Goal: Transaction & Acquisition: Purchase product/service

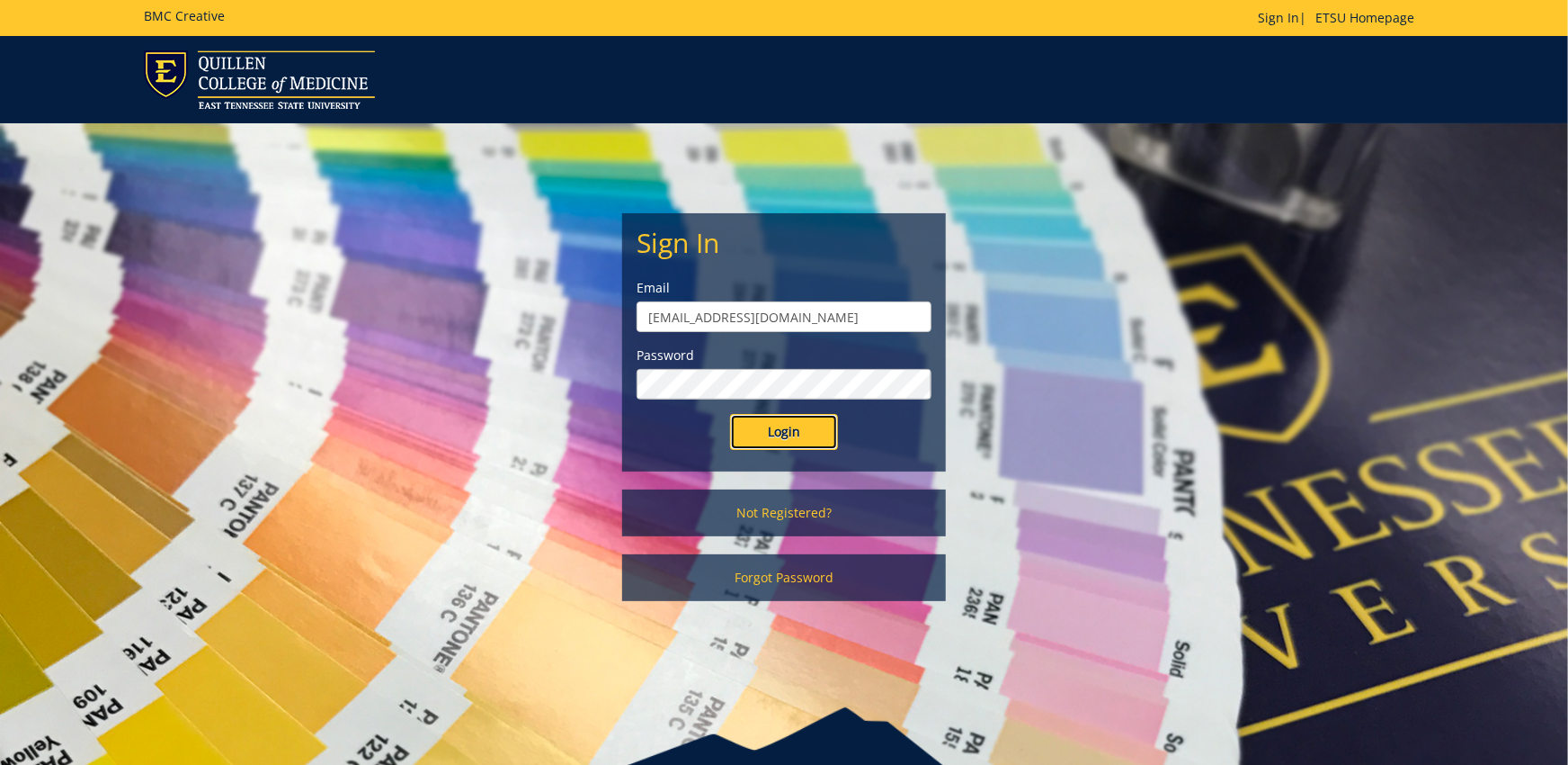
click at [794, 432] on input "Login" at bounding box center [784, 432] width 108 height 36
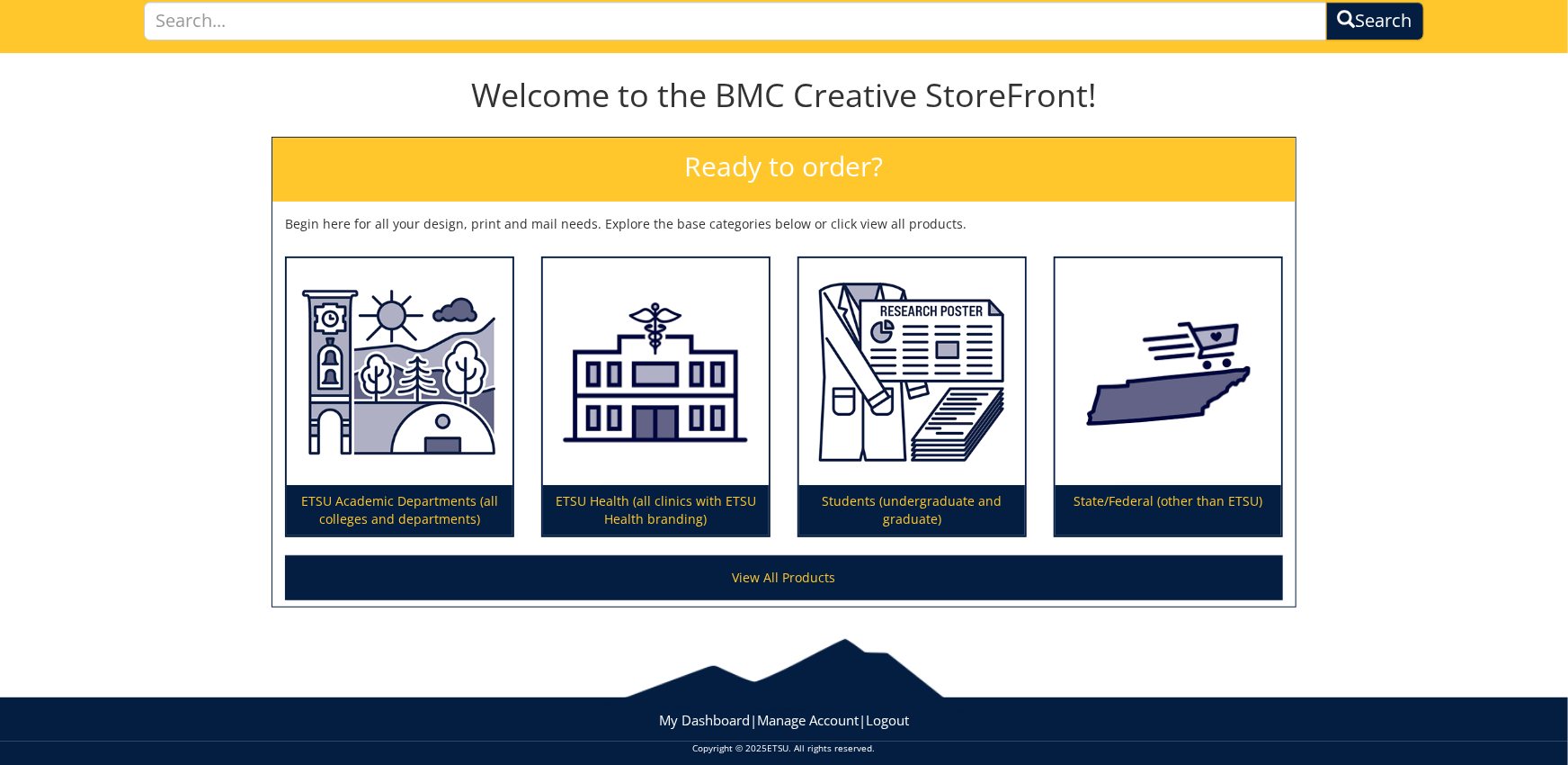
scroll to position [149, 0]
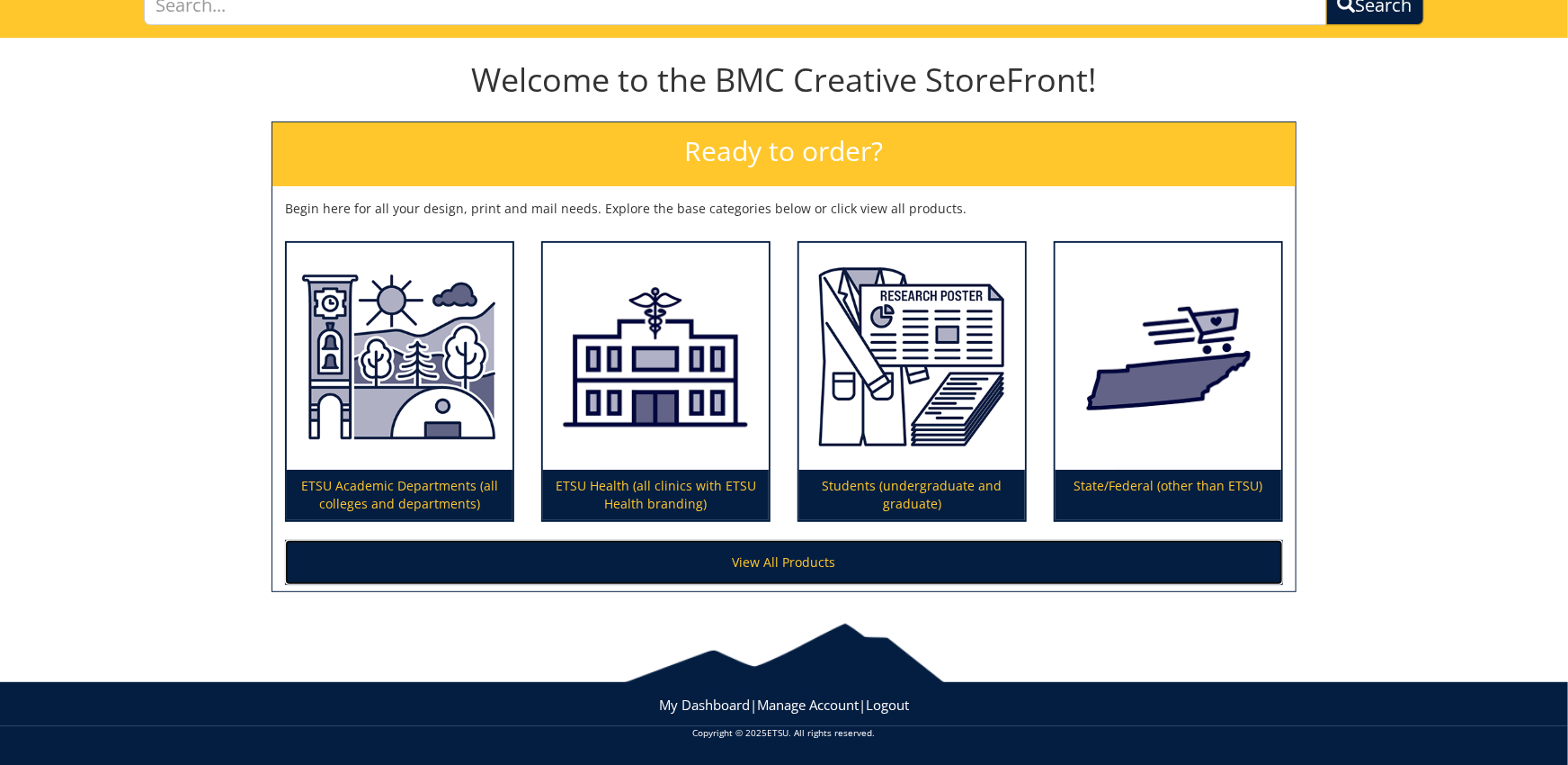
click at [778, 550] on link "View All Products" at bounding box center [784, 562] width 998 height 45
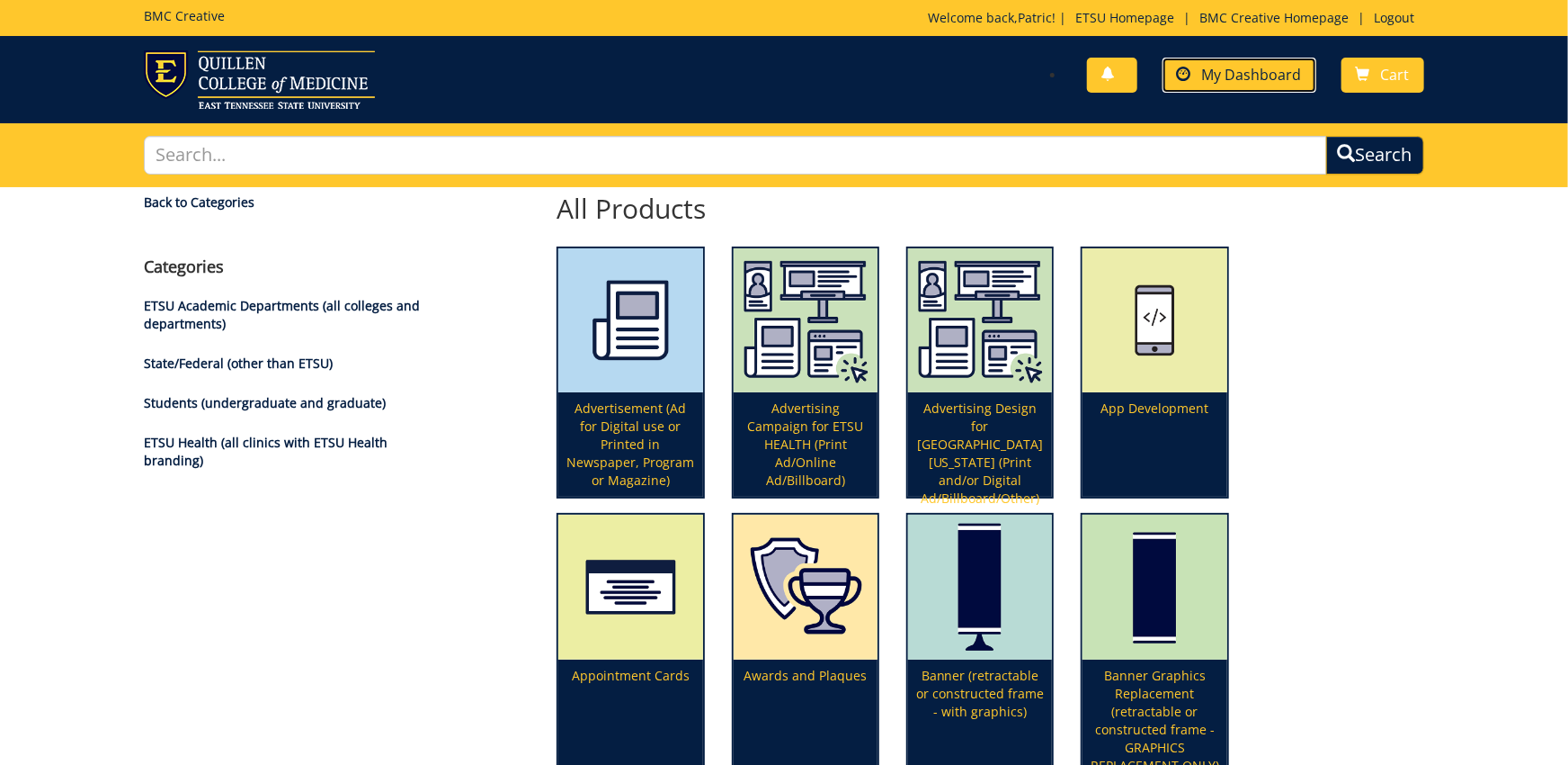
click at [1293, 85] on link "My Dashboard" at bounding box center [1239, 75] width 154 height 35
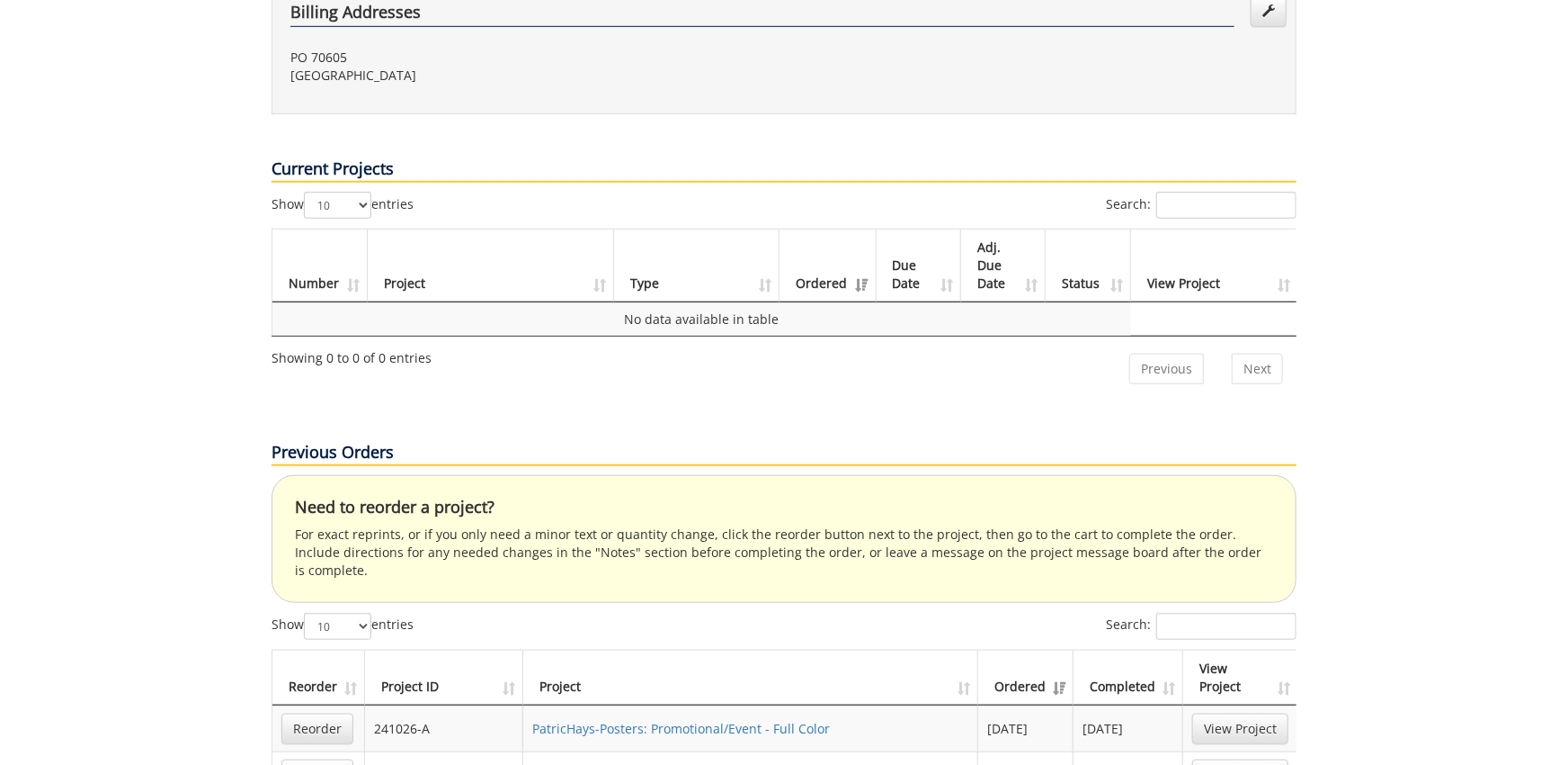
scroll to position [891, 0]
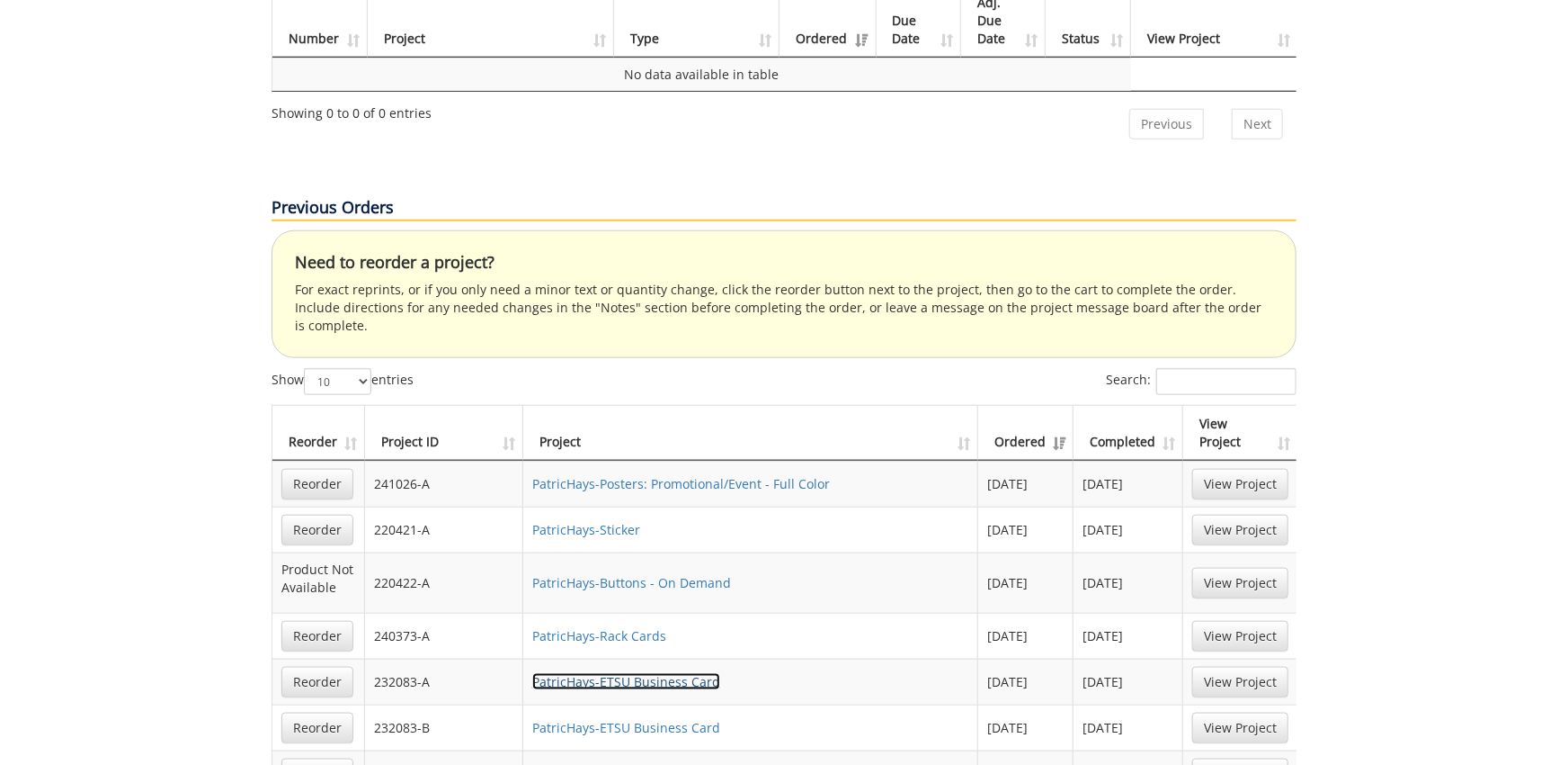
click at [662, 673] on link "PatricHays-ETSU Business Card" at bounding box center [627, 681] width 188 height 17
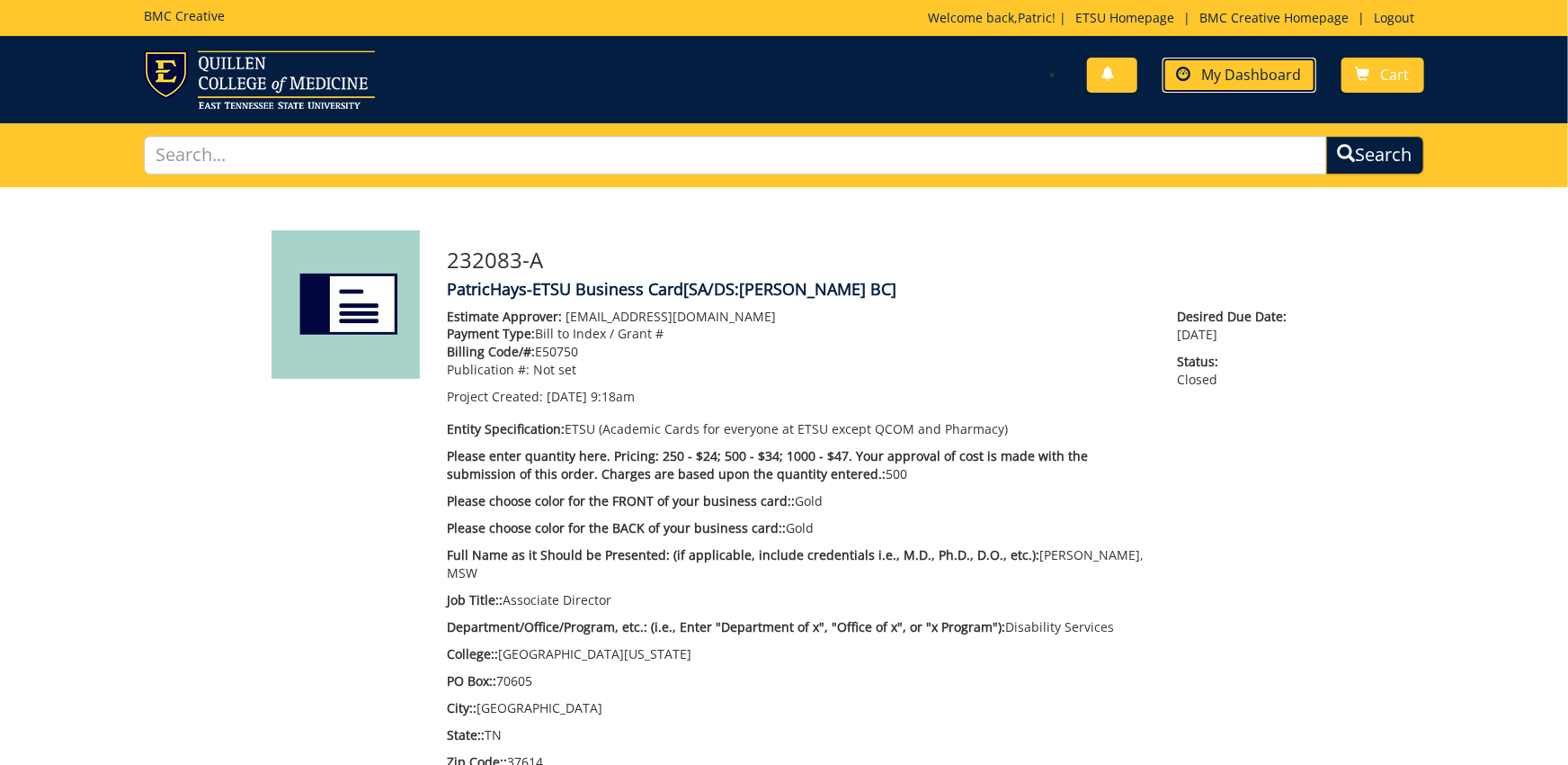
click at [1191, 70] on span at bounding box center [1184, 74] width 14 height 14
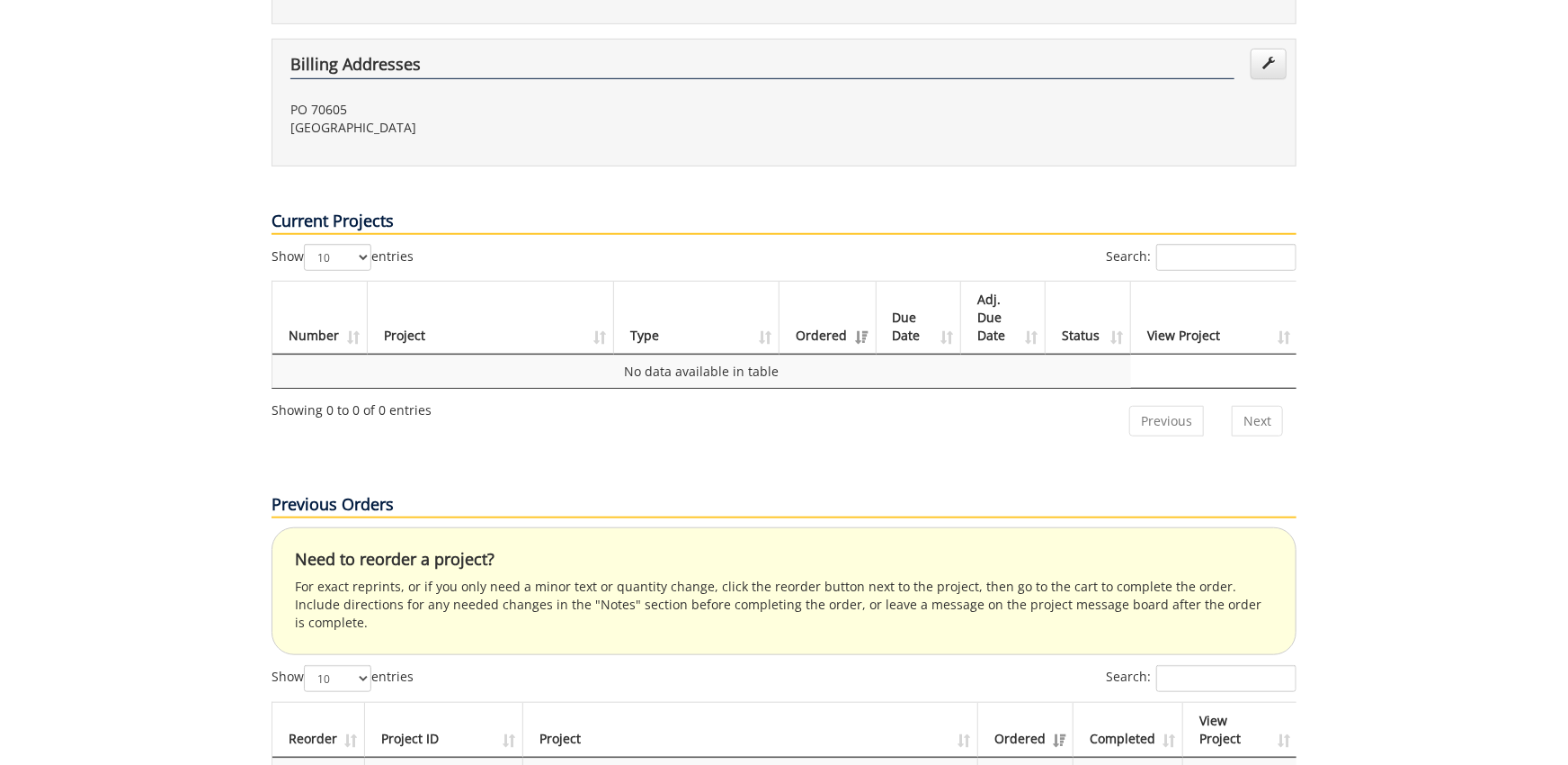
scroll to position [99, 0]
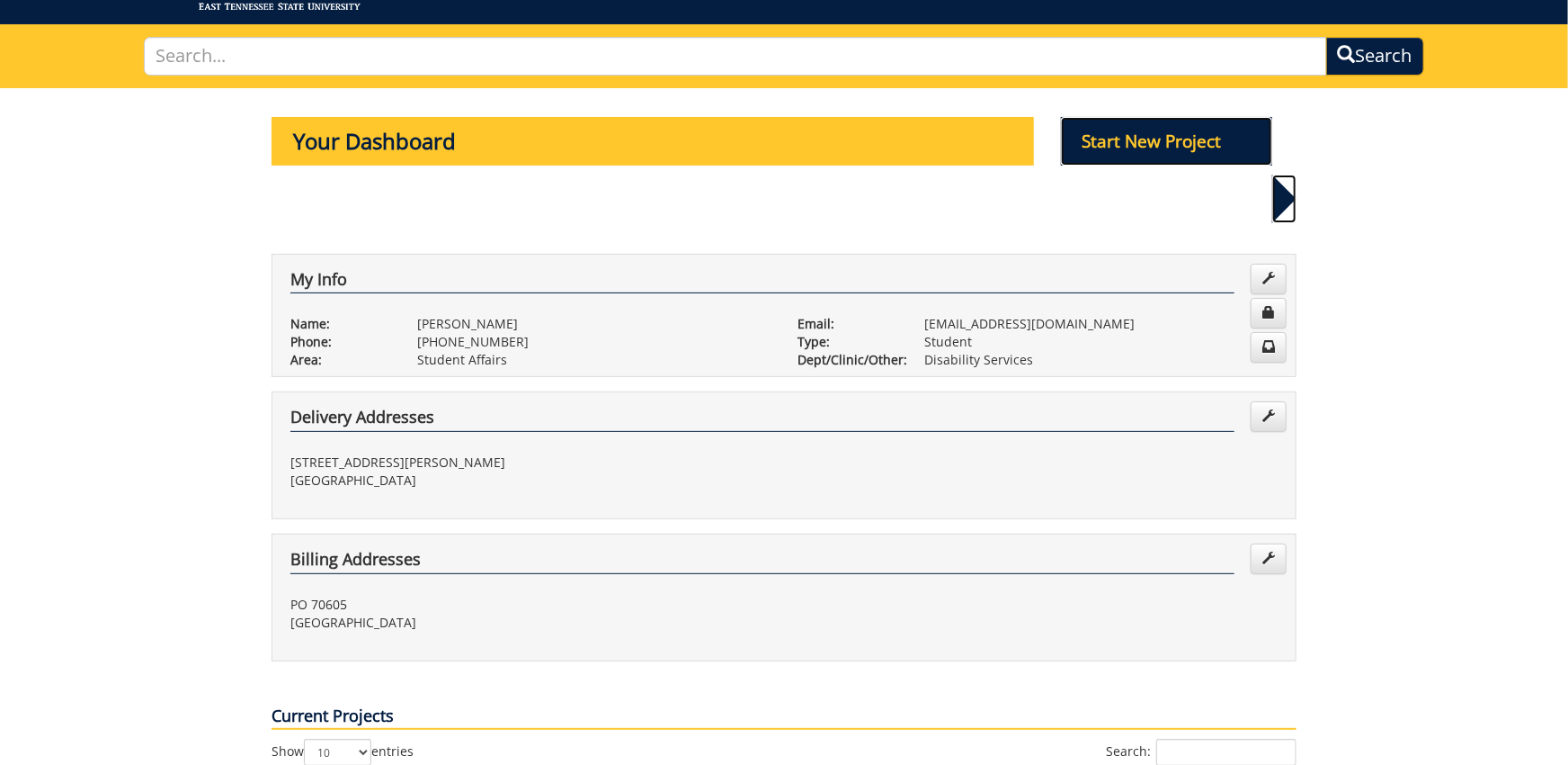
click at [1183, 131] on p "Start New Project" at bounding box center [1167, 141] width 212 height 49
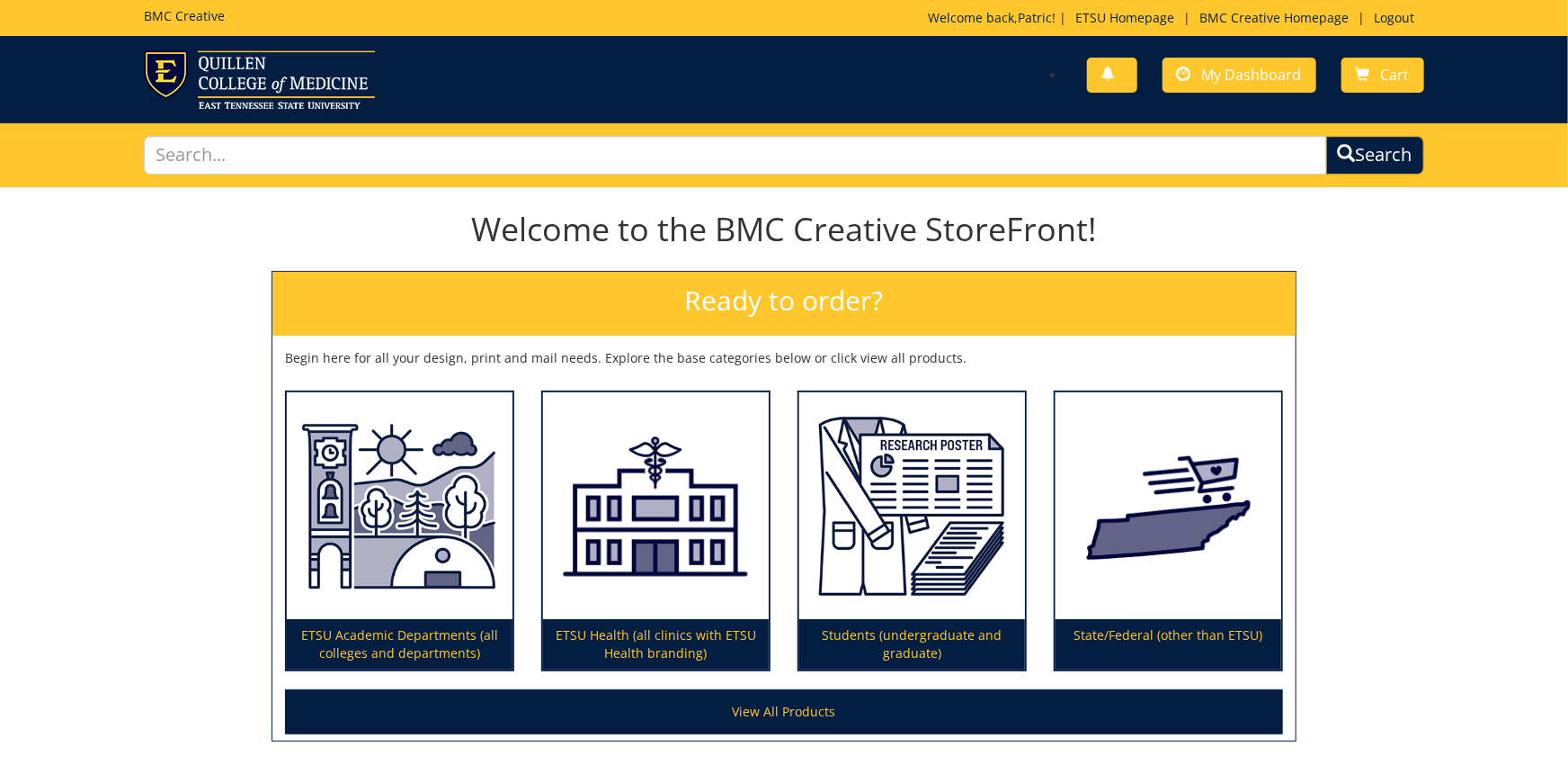
scroll to position [149, 0]
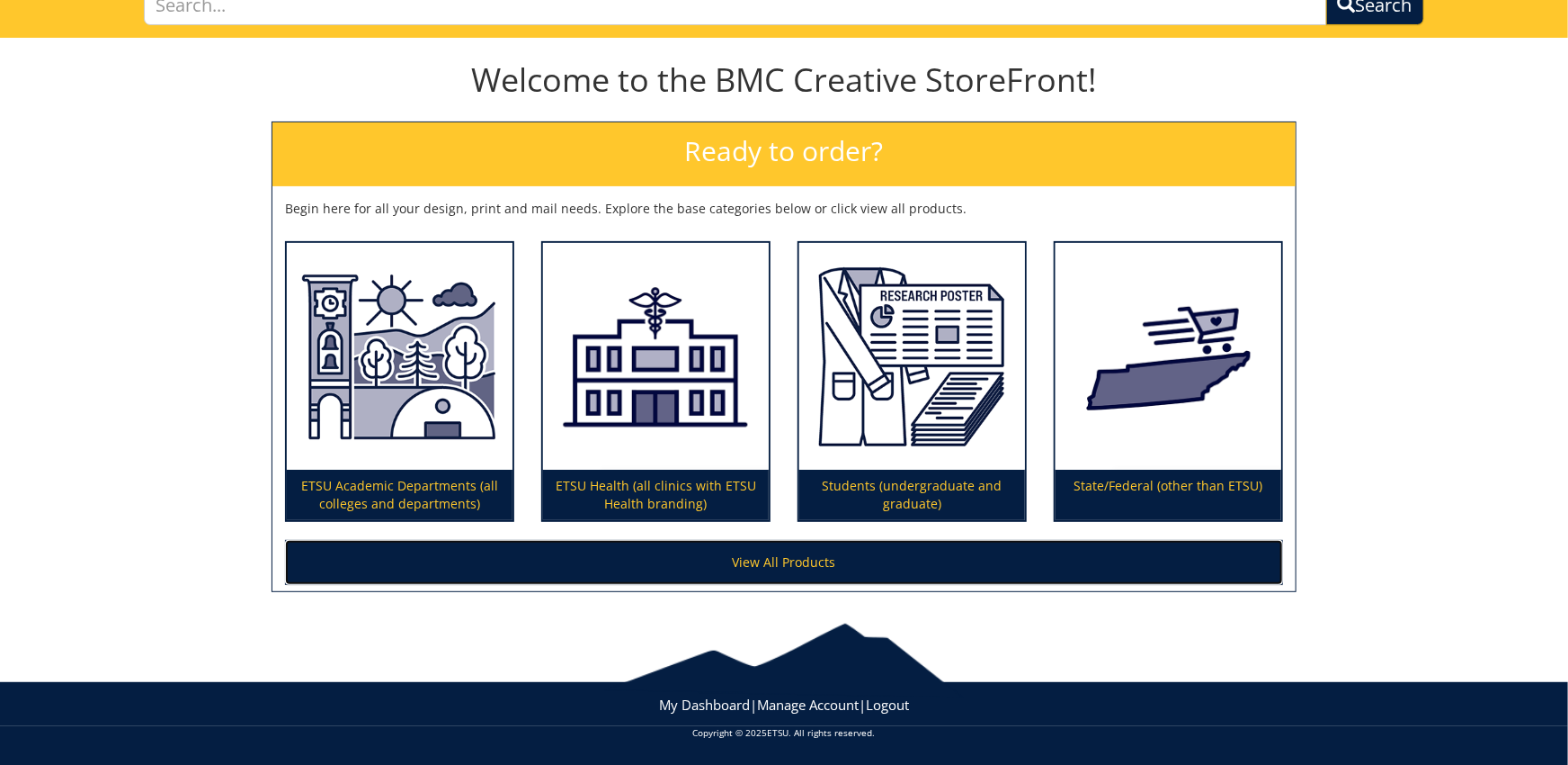
click at [775, 560] on link "View All Products" at bounding box center [784, 562] width 998 height 45
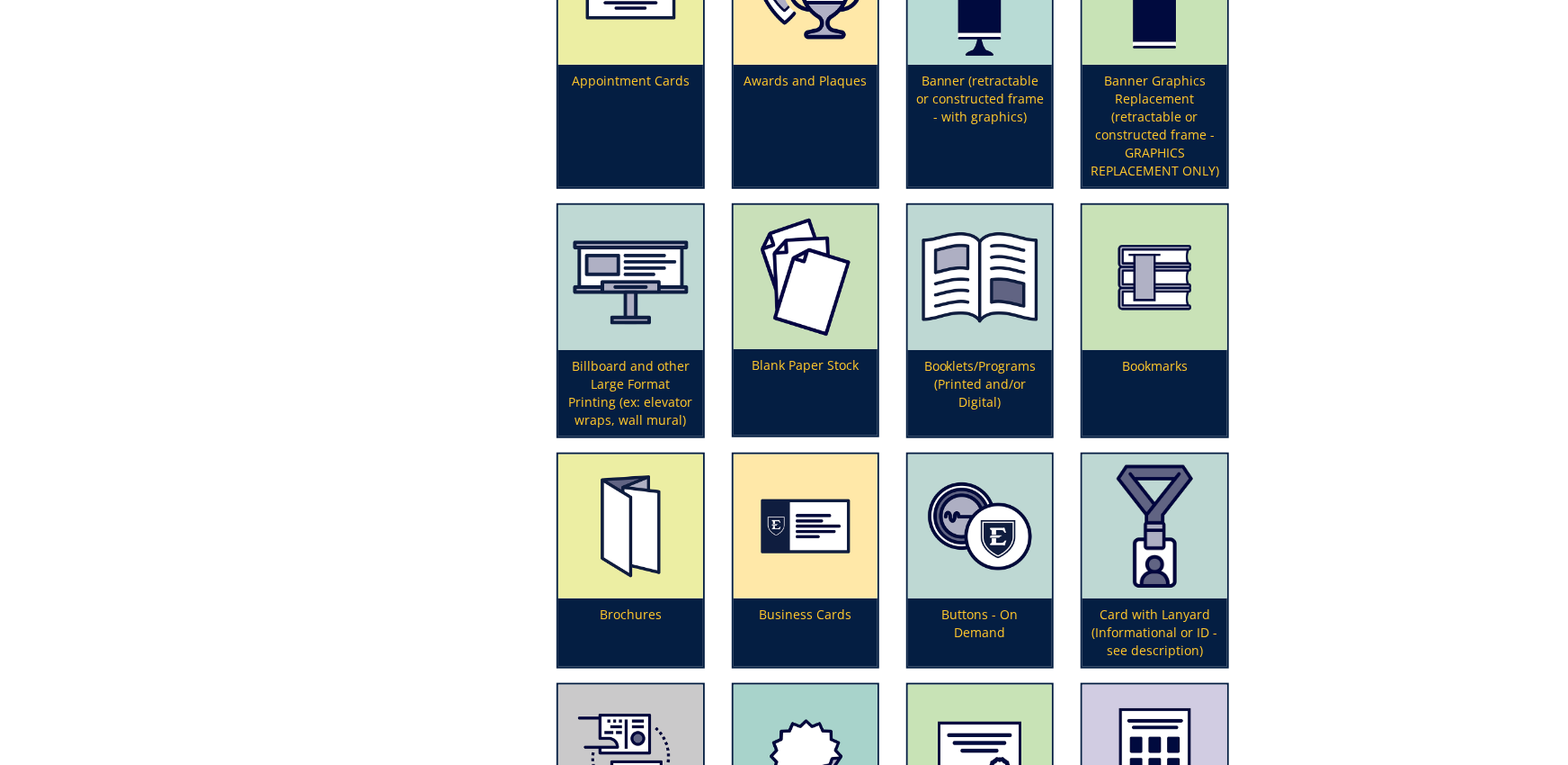
scroll to position [792, 0]
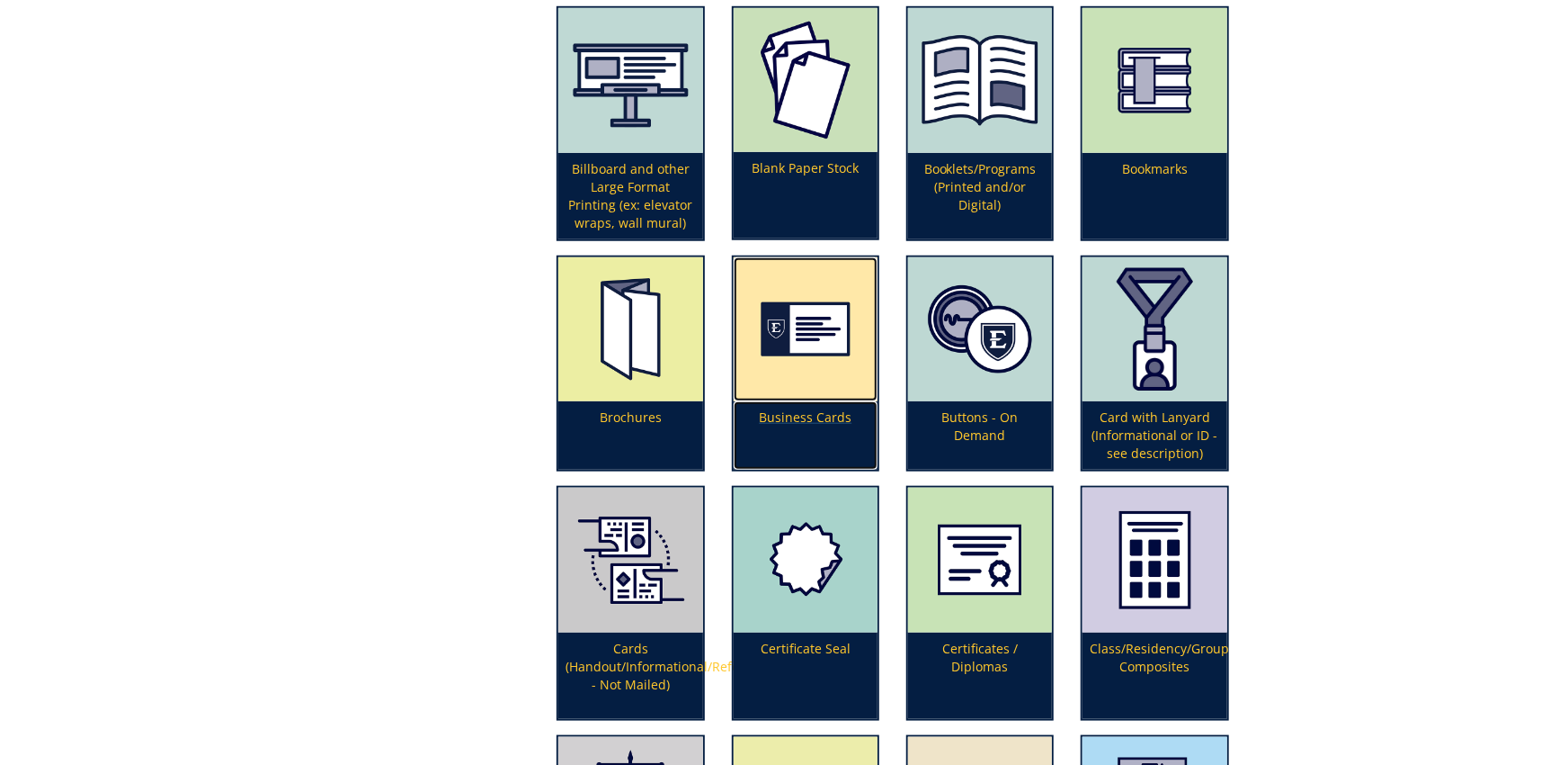
click at [820, 381] on img at bounding box center [805, 329] width 144 height 145
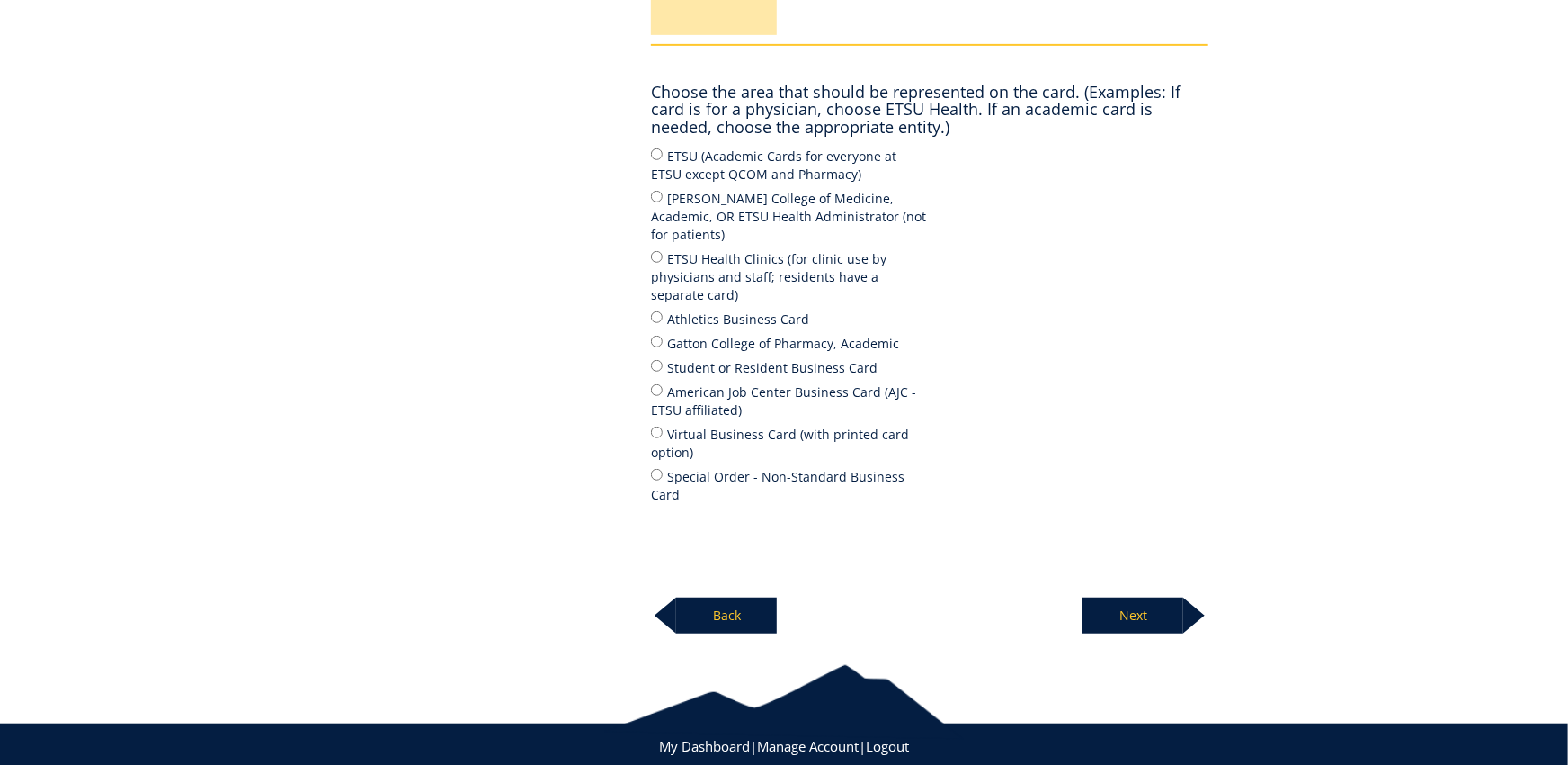
scroll to position [392, 0]
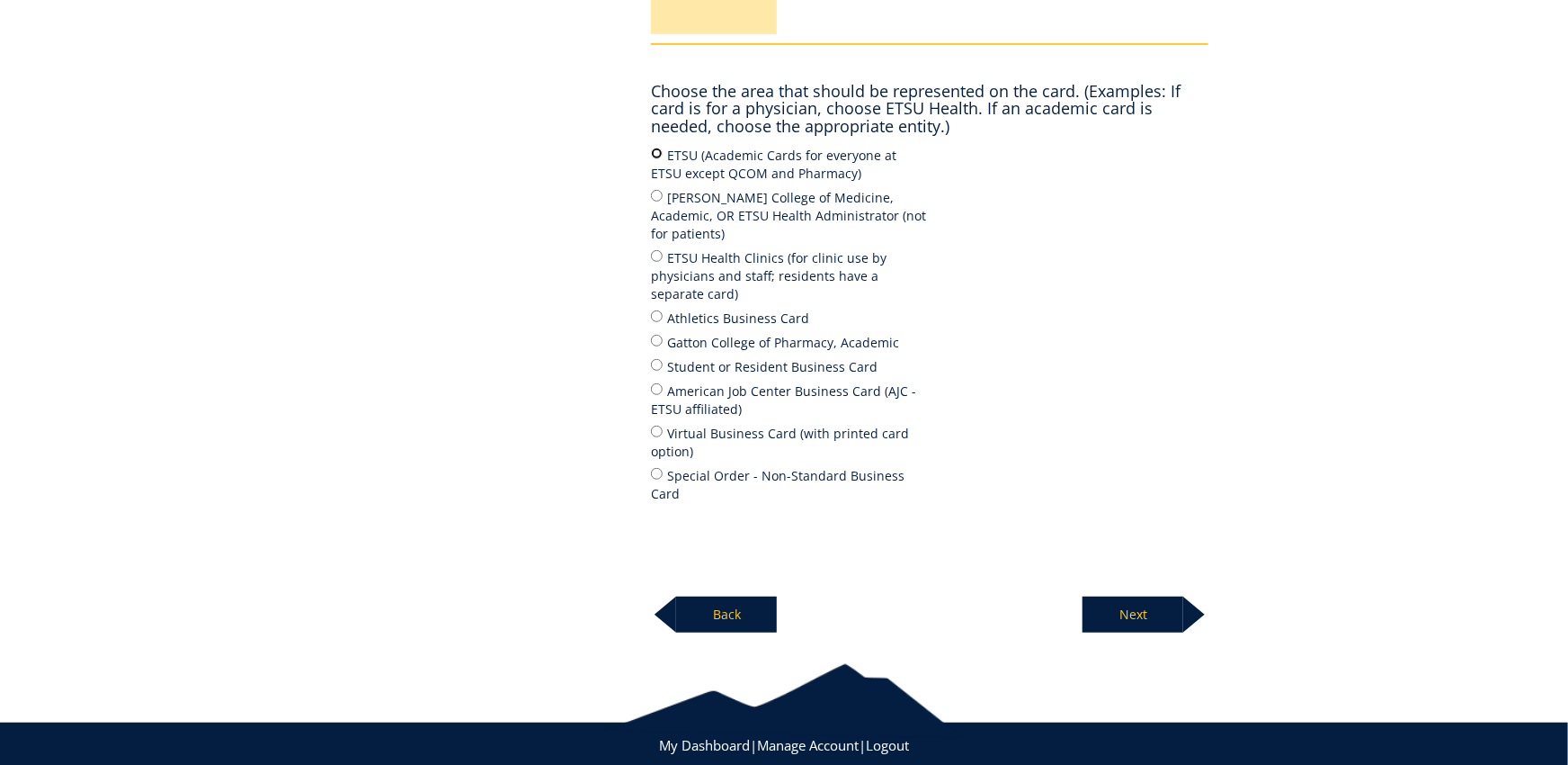
click at [661, 158] on input "ETSU (Academic Cards for everyone at ETSU except QCOM and Pharmacy)" at bounding box center [657, 154] width 12 height 12
radio input "true"
click at [1118, 596] on p "Next" at bounding box center [1132, 614] width 101 height 36
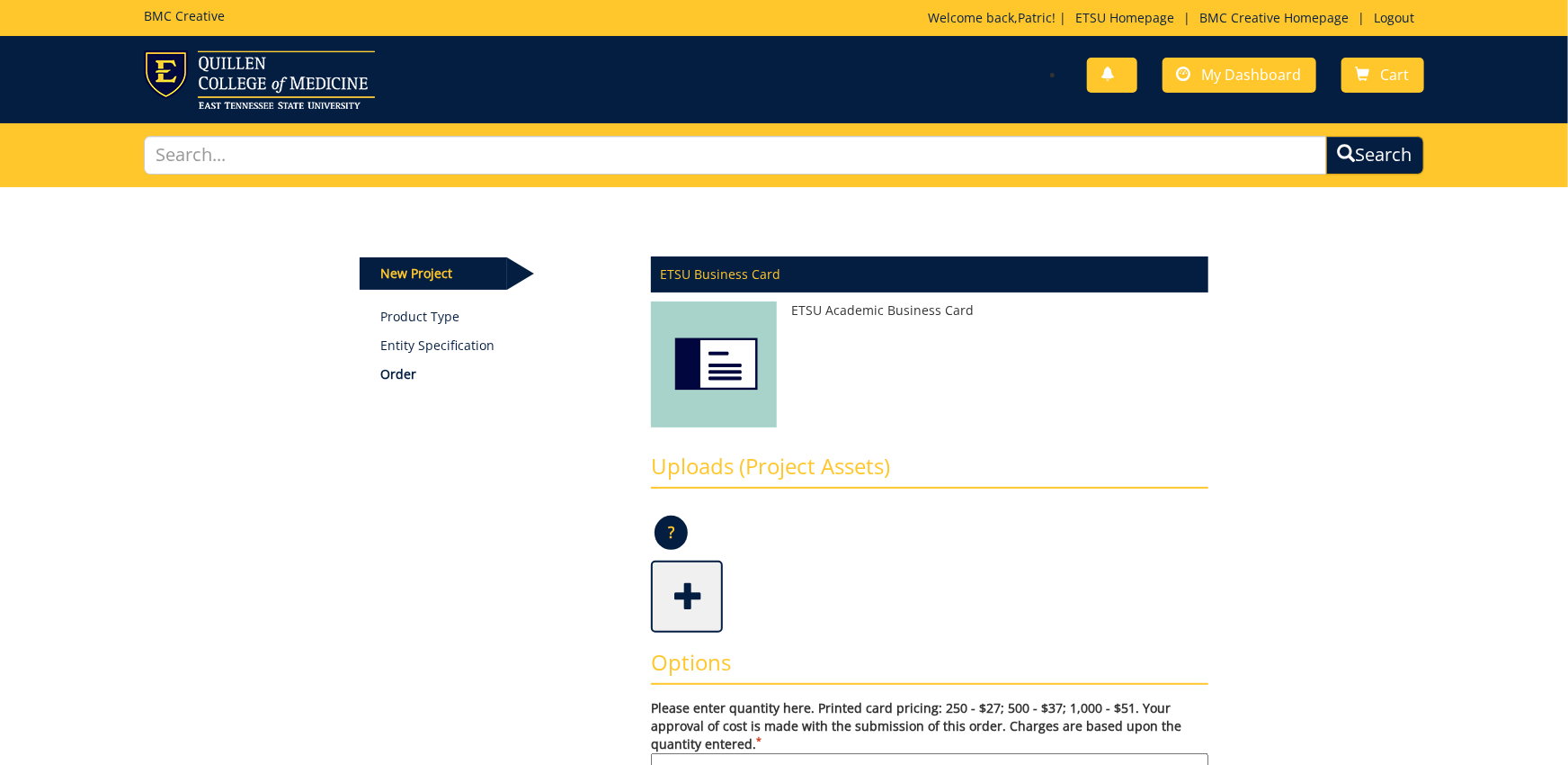
click at [698, 599] on span at bounding box center [689, 594] width 72 height 63
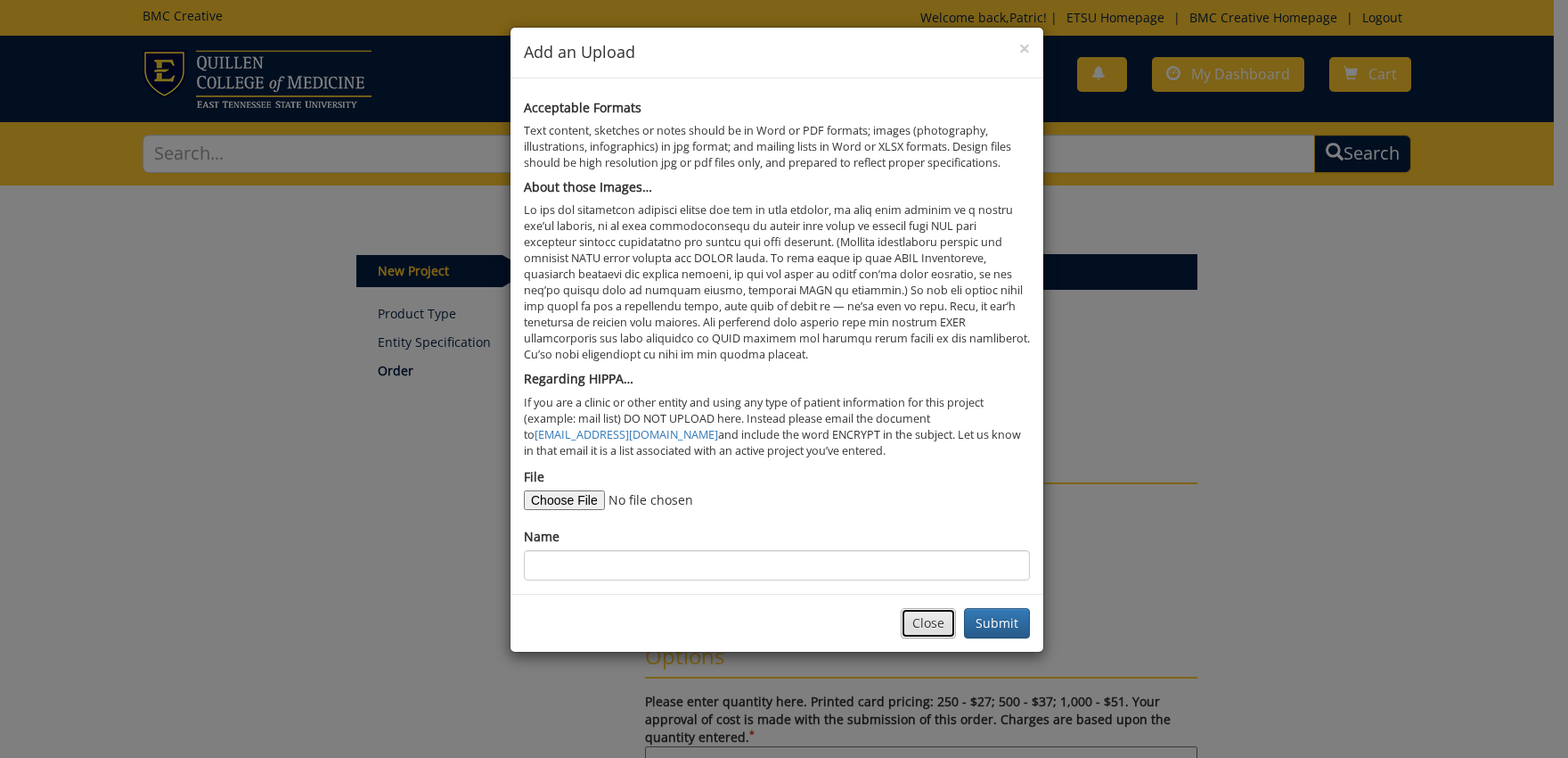
click at [940, 633] on button "Close" at bounding box center [929, 623] width 55 height 31
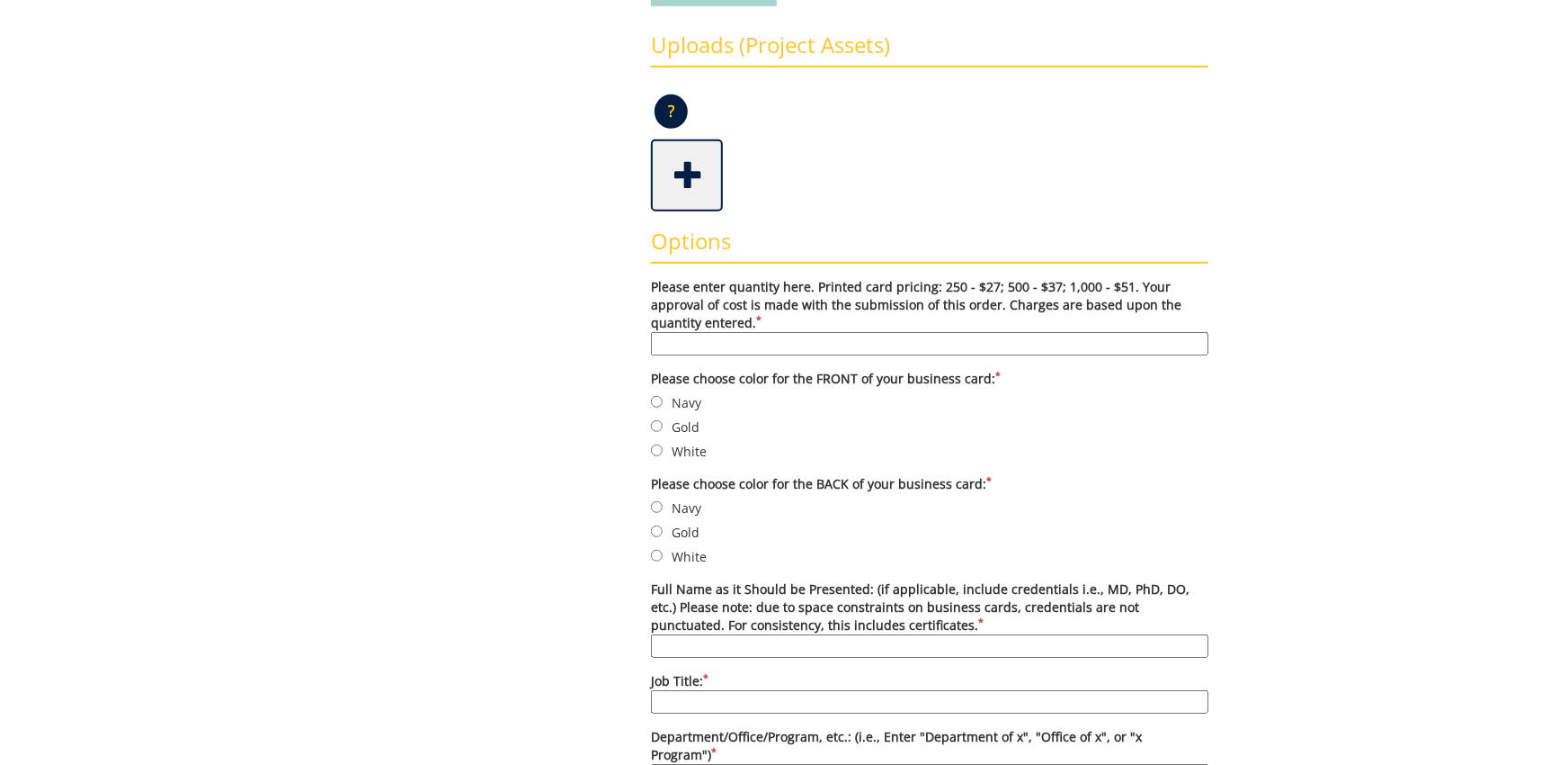
scroll to position [495, 0]
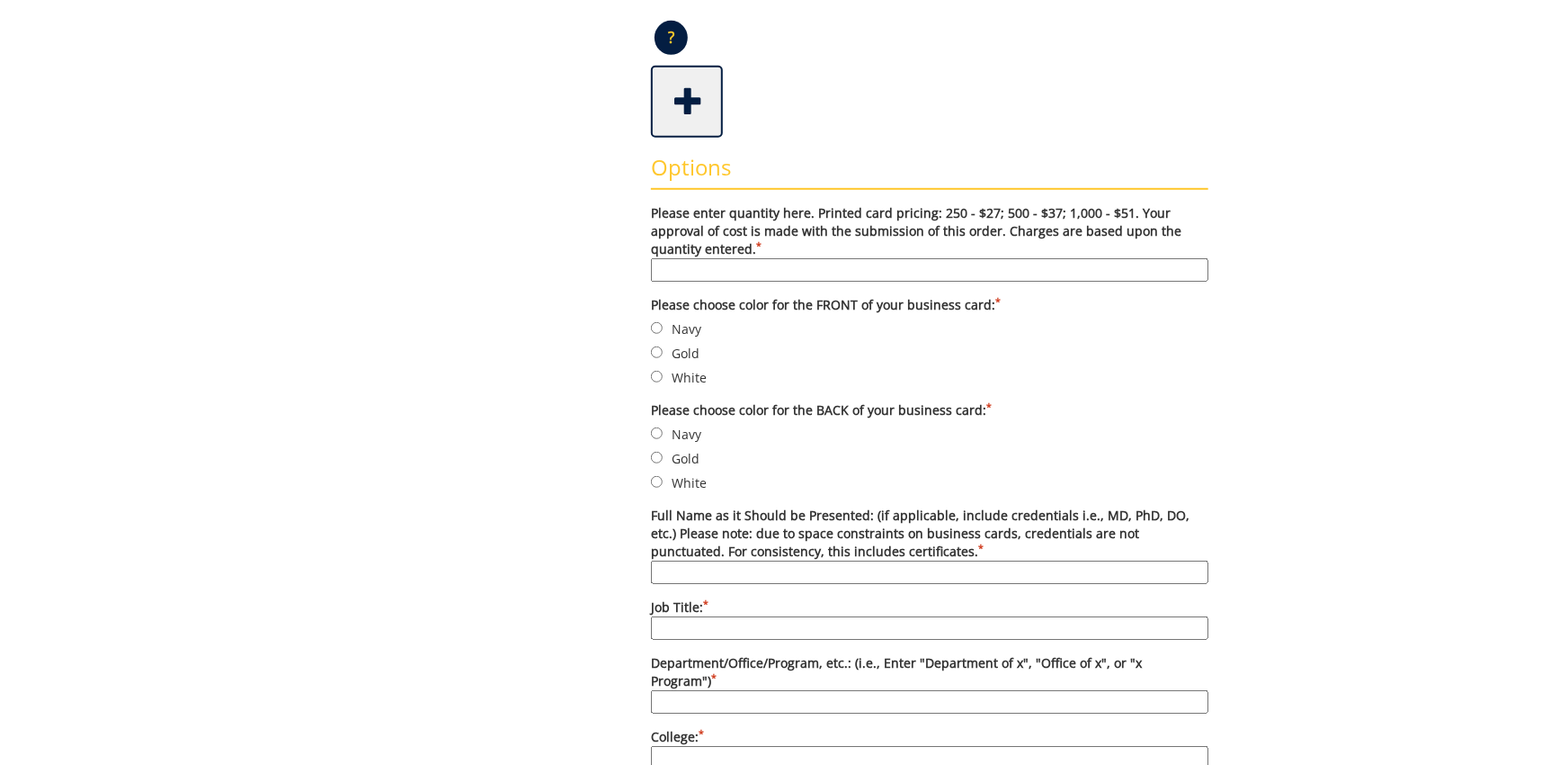
click at [794, 270] on input "Please enter quantity here. Printed card pricing: 250 - $27; 500 - $37; 1,000 -…" at bounding box center [929, 269] width 558 height 23
type input "500"
click at [821, 560] on input "Full Name as it Should be Presented: (if applicable, include credentials i.e., …" at bounding box center [929, 571] width 558 height 23
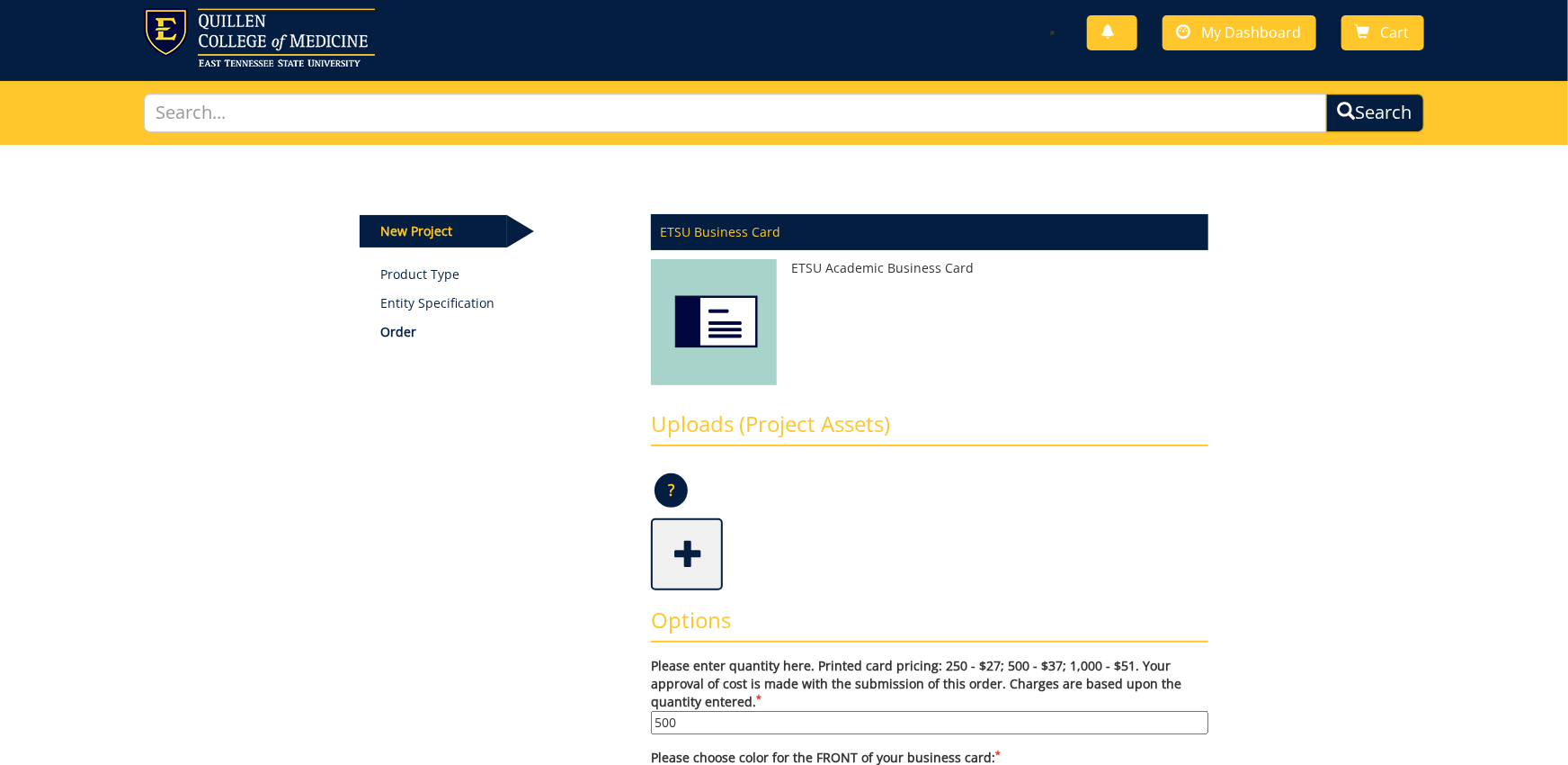
scroll to position [0, 0]
